Goal: Check status: Check status

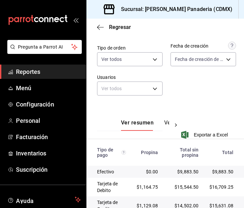
scroll to position [111, 0]
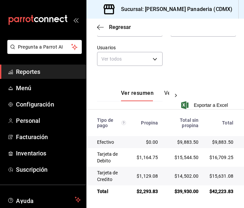
scroll to position [111, 0]
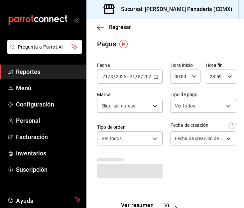
scroll to position [2, 0]
click at [154, 77] on icon "button" at bounding box center [156, 77] width 5 height 5
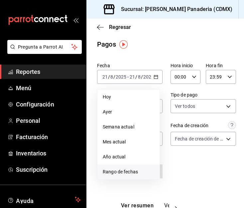
click at [120, 168] on li "Rango de fechas" at bounding box center [128, 171] width 62 height 15
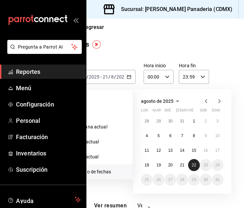
scroll to position [2, 27]
click at [193, 164] on abbr "22" at bounding box center [194, 165] width 4 height 5
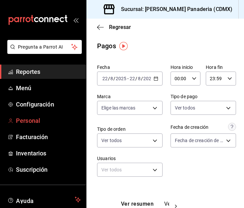
click at [29, 124] on span "Personal" at bounding box center [48, 120] width 65 height 9
